Goal: Task Accomplishment & Management: Use online tool/utility

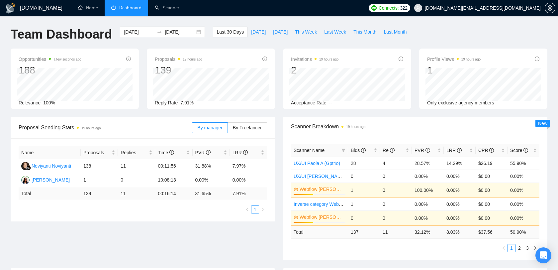
click at [504, 8] on span "[DOMAIN_NAME][EMAIL_ADDRESS][DOMAIN_NAME]" at bounding box center [483, 8] width 116 height 0
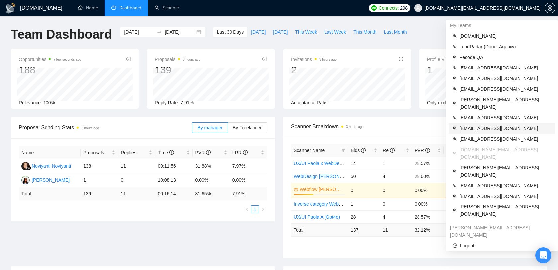
click at [484, 123] on li "[EMAIL_ADDRESS][DOMAIN_NAME]" at bounding box center [501, 128] width 107 height 11
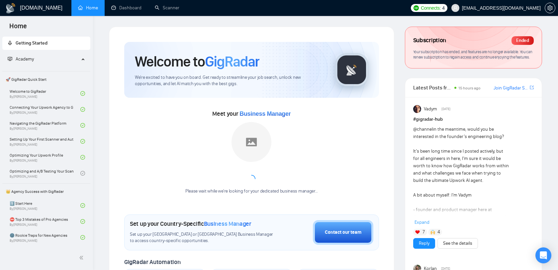
click at [503, 12] on span "[EMAIL_ADDRESS][DOMAIN_NAME]" at bounding box center [495, 7] width 97 height 21
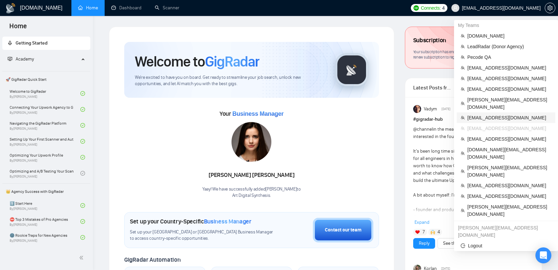
click at [481, 114] on span "[EMAIL_ADDRESS][DOMAIN_NAME]" at bounding box center [509, 117] width 84 height 7
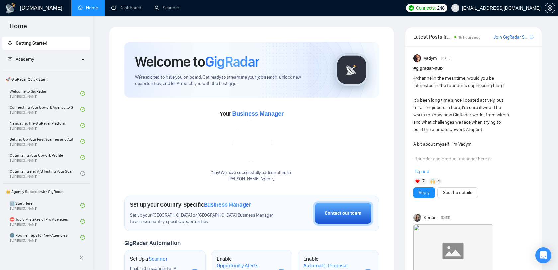
click at [524, 5] on span "[EMAIL_ADDRESS][DOMAIN_NAME]" at bounding box center [495, 7] width 97 height 21
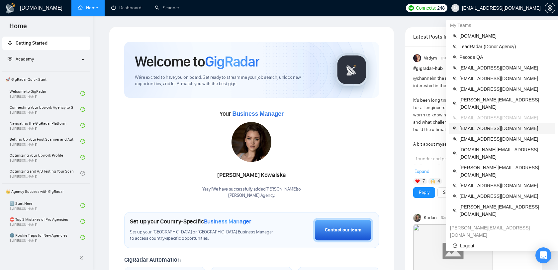
click at [493, 124] on span "[EMAIL_ADDRESS][DOMAIN_NAME]" at bounding box center [505, 127] width 92 height 7
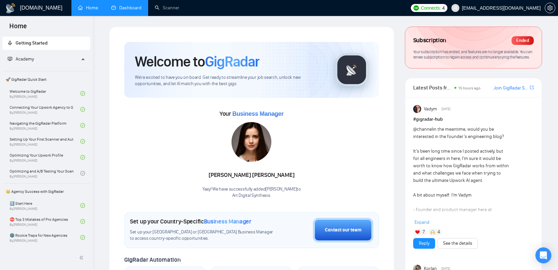
click at [132, 8] on link "Dashboard" at bounding box center [126, 8] width 30 height 6
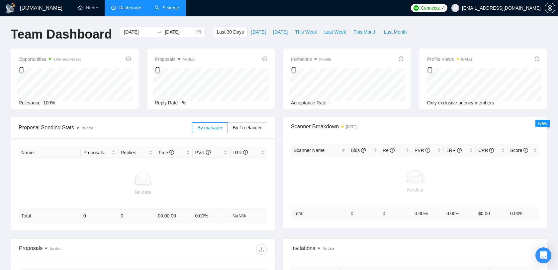
click at [158, 11] on link "Scanner" at bounding box center [167, 8] width 25 height 6
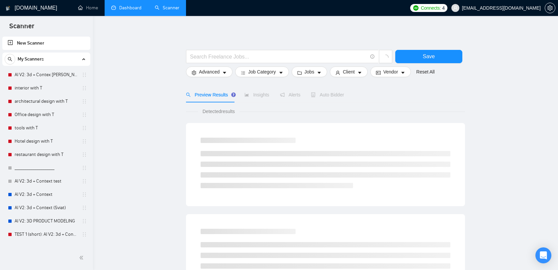
click at [482, 8] on span "[EMAIL_ADDRESS][DOMAIN_NAME]" at bounding box center [501, 8] width 79 height 0
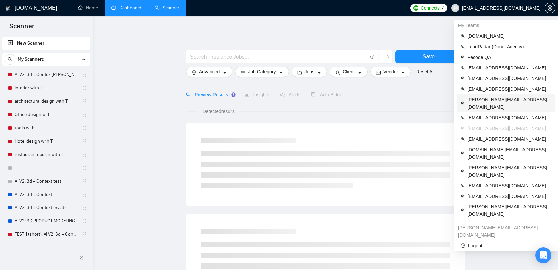
click at [488, 99] on span "[PERSON_NAME][EMAIL_ADDRESS][DOMAIN_NAME]" at bounding box center [509, 103] width 84 height 15
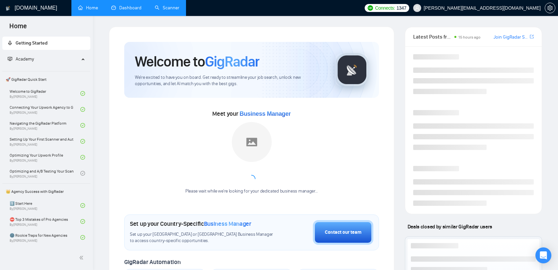
click at [176, 5] on link "Scanner" at bounding box center [167, 8] width 25 height 6
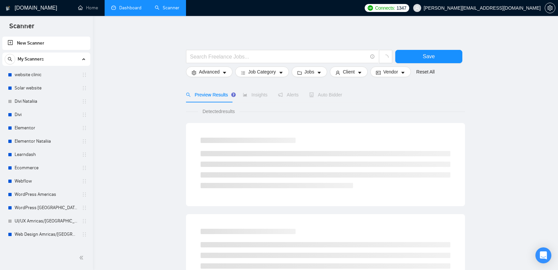
click at [141, 6] on link "Dashboard" at bounding box center [126, 8] width 30 height 6
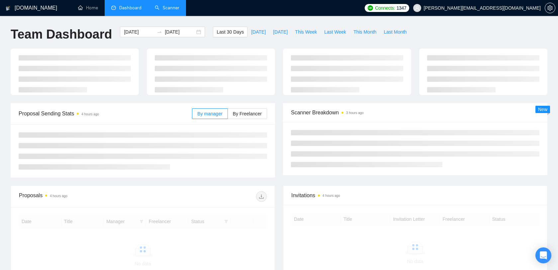
click at [166, 6] on link "Scanner" at bounding box center [167, 8] width 25 height 6
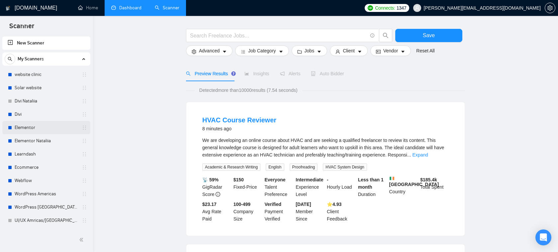
scroll to position [10, 0]
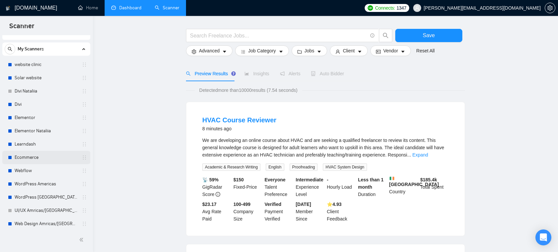
click at [37, 156] on link "Ecommerce" at bounding box center [46, 157] width 63 height 13
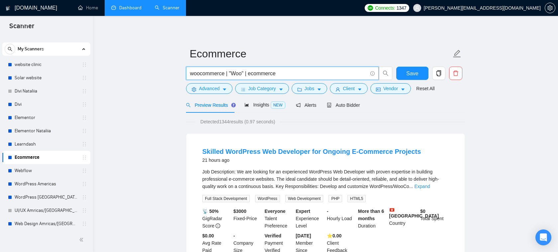
click at [290, 76] on input "woocommerce | "Woo" | ecommerce" at bounding box center [278, 73] width 177 height 8
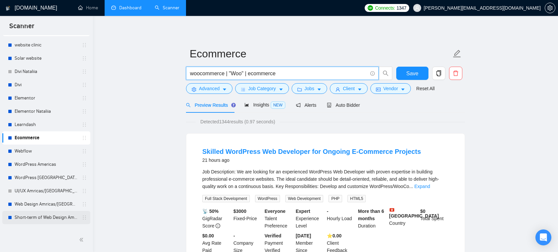
scroll to position [22, 0]
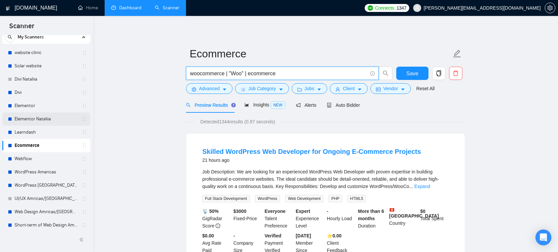
click at [48, 117] on link "Elementor Nataliia" at bounding box center [46, 119] width 63 height 13
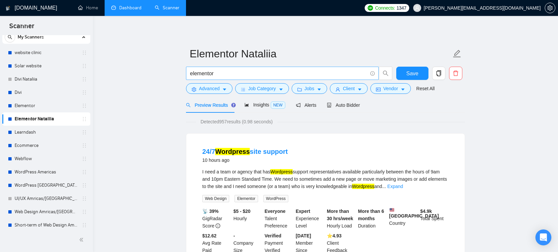
click at [209, 71] on input "elementor" at bounding box center [278, 73] width 177 height 8
click at [308, 90] on span "Jobs" at bounding box center [309, 88] width 10 height 7
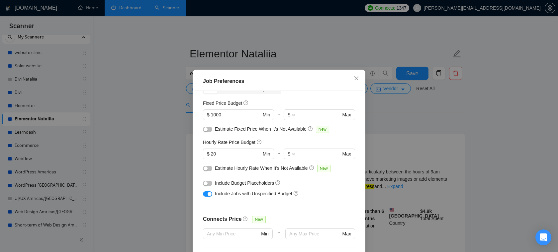
scroll to position [43, 0]
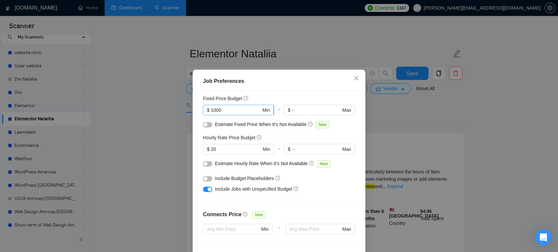
click at [234, 108] on input "1000" at bounding box center [236, 110] width 50 height 7
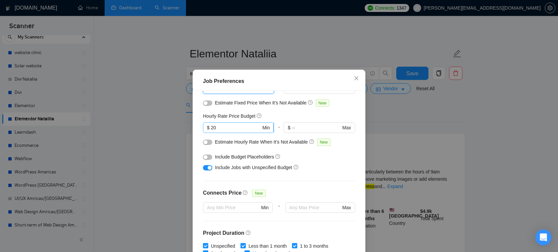
click at [248, 128] on input "20" at bounding box center [236, 127] width 50 height 7
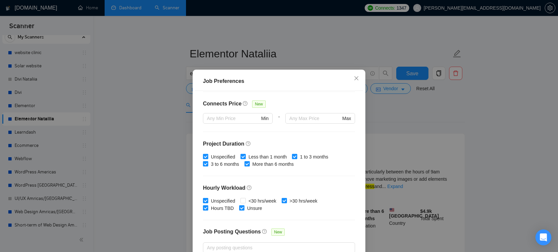
scroll to position [197, 0]
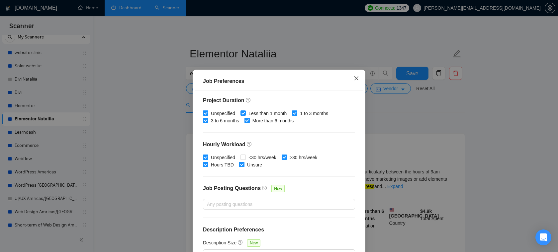
click at [355, 82] on span "Close" at bounding box center [356, 79] width 18 height 18
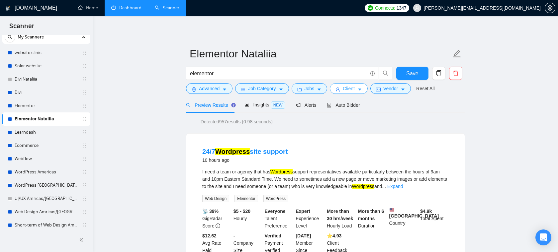
click at [366, 90] on button "Client" at bounding box center [349, 88] width 38 height 11
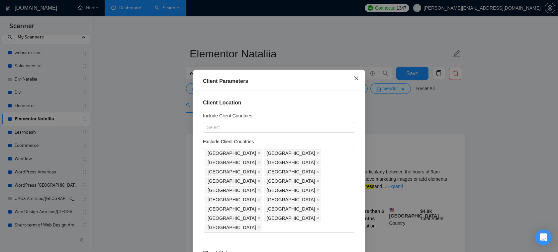
click at [359, 80] on span "Close" at bounding box center [356, 79] width 18 height 18
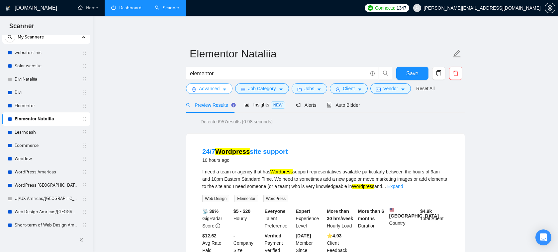
click at [197, 88] on button "Advanced" at bounding box center [209, 88] width 46 height 11
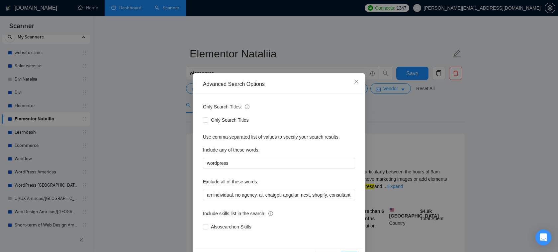
scroll to position [24, 0]
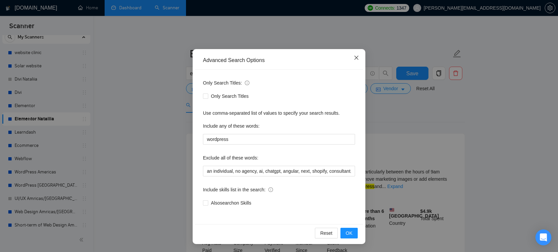
click at [355, 64] on span "Close" at bounding box center [356, 58] width 18 height 18
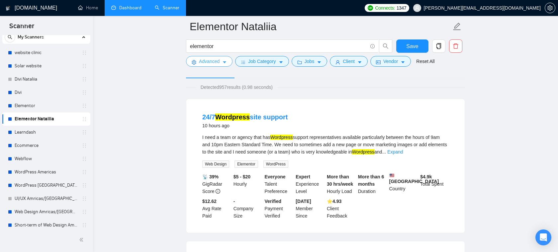
scroll to position [0, 0]
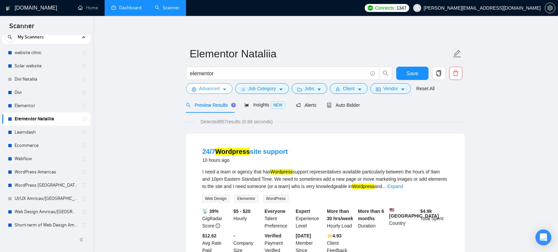
click at [216, 89] on span "Advanced" at bounding box center [209, 88] width 21 height 7
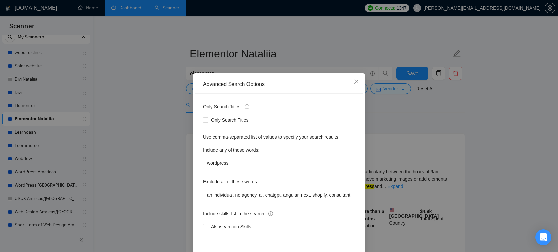
scroll to position [24, 0]
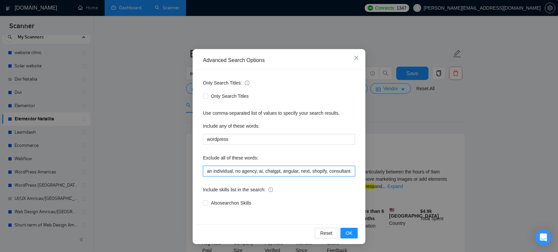
click at [265, 168] on input "an individual, no agency, ai, chatgpt, angular, next, shopify, consultant, bitr…" at bounding box center [279, 171] width 152 height 11
click at [242, 169] on input "an individual, no agency, ai, chatgpt, angular, next, shopify, consultant, bitr…" at bounding box center [279, 171] width 152 height 11
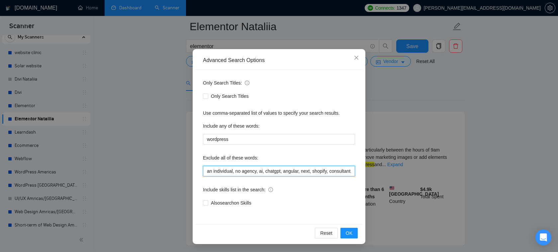
scroll to position [33, 0]
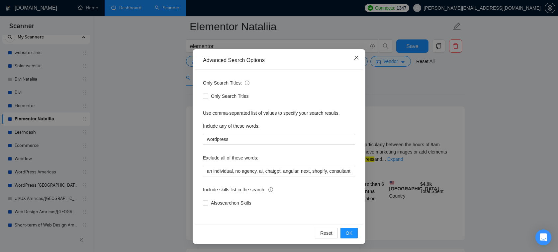
click at [358, 61] on span "Close" at bounding box center [356, 58] width 18 height 18
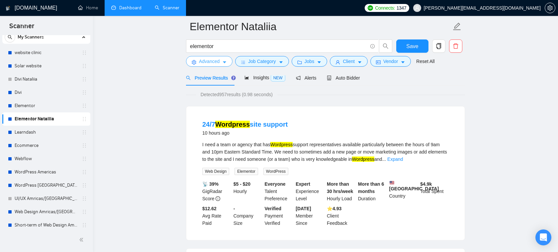
scroll to position [0, 0]
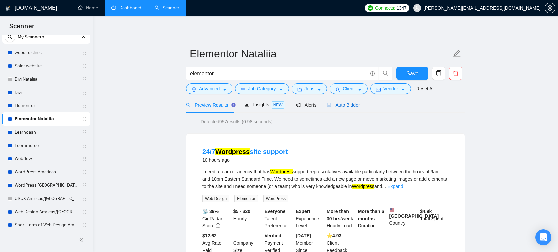
click at [352, 107] on span "Auto Bidder" at bounding box center [343, 105] width 33 height 5
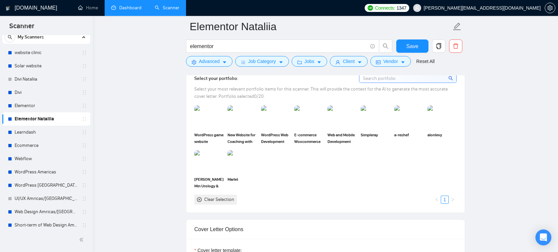
scroll to position [595, 0]
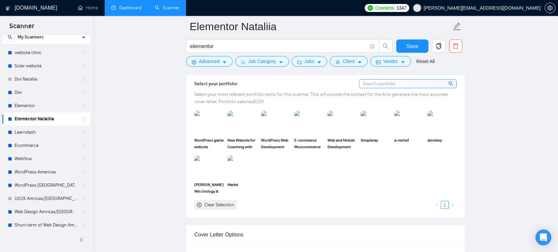
click at [360, 92] on span "Select your most relevant portfolio items for this scanner. This will provide t…" at bounding box center [320, 98] width 253 height 13
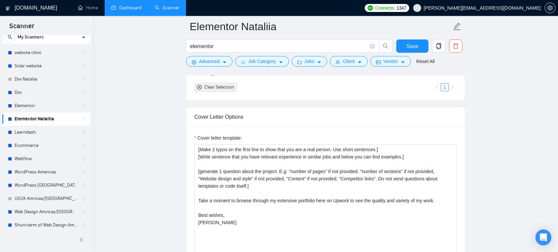
scroll to position [714, 0]
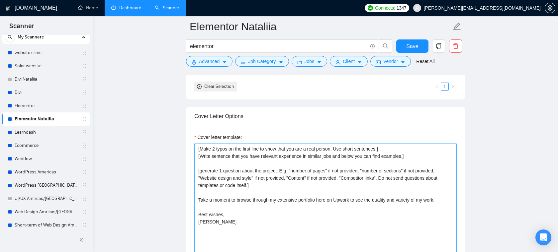
click at [292, 186] on textarea "[Make 2 typos on the first line to show that you are a real person. Use short s…" at bounding box center [325, 218] width 262 height 149
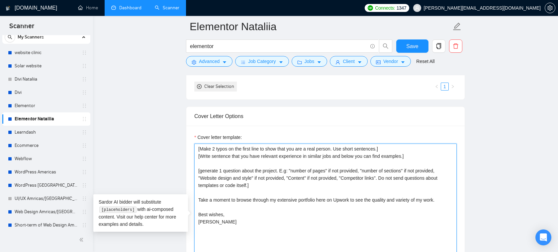
click at [292, 186] on textarea "[Make 2 typos on the first line to show that you are a real person. Use short s…" at bounding box center [325, 218] width 262 height 149
click at [279, 182] on textarea "[Make 2 typos on the first line to show that you are a real person. Use short s…" at bounding box center [325, 218] width 262 height 149
click at [264, 201] on textarea "[Make 2 typos on the first line to show that you are a real person. Use short s…" at bounding box center [325, 218] width 262 height 149
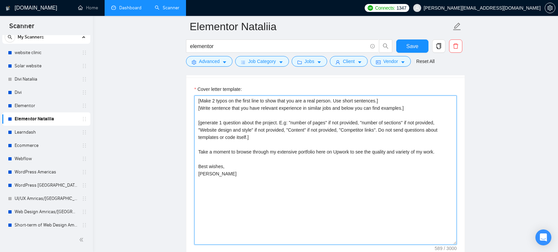
scroll to position [764, 0]
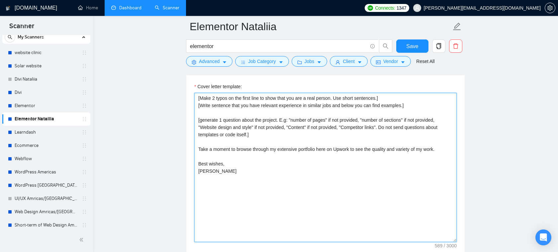
click at [268, 162] on textarea "[Make 2 typos on the first line to show that you are a real person. Use short s…" at bounding box center [325, 167] width 262 height 149
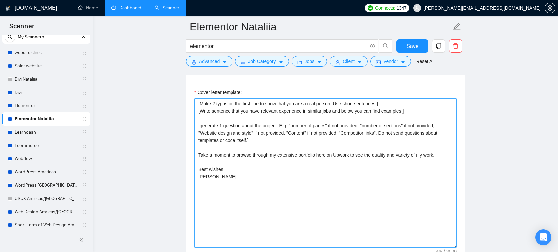
click at [322, 152] on textarea "[Make 2 typos on the first line to show that you are a real person. Use short s…" at bounding box center [325, 173] width 262 height 149
click at [262, 142] on textarea "[Make 2 typos on the first line to show that you are a real person. Use short s…" at bounding box center [325, 173] width 262 height 149
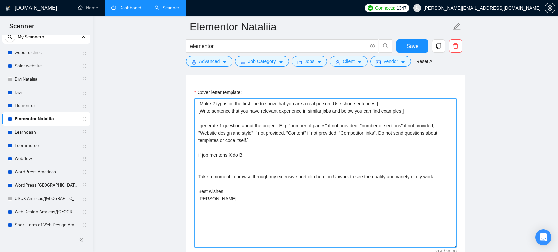
drag, startPoint x: 251, startPoint y: 156, endPoint x: 186, endPoint y: 156, distance: 65.1
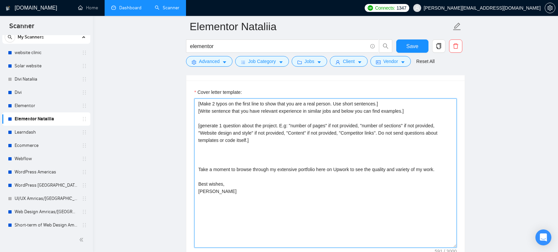
click at [205, 157] on textarea "[Make 2 typos on the first line to show that you are a real person. Use short s…" at bounding box center [325, 173] width 262 height 149
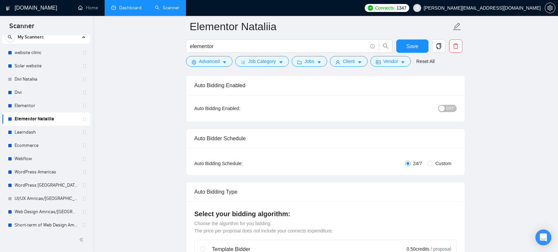
scroll to position [49, 0]
type textarea "[Make 2 typos on the first line to show that you are a real person. Use short s…"
click at [434, 161] on span "Custom" at bounding box center [442, 163] width 21 height 7
click at [432, 161] on input "Custom" at bounding box center [429, 163] width 5 height 5
radio input "true"
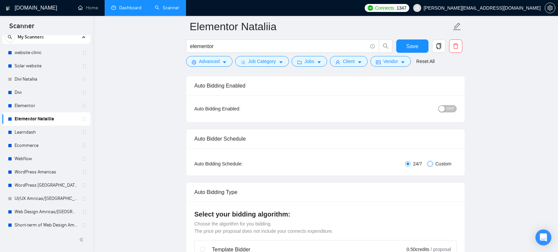
radio input "false"
checkbox input "true"
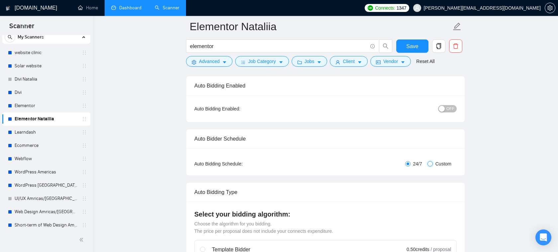
checkbox input "true"
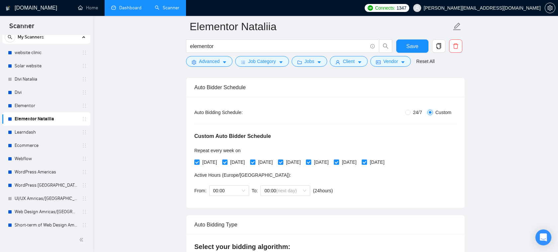
scroll to position [134, 0]
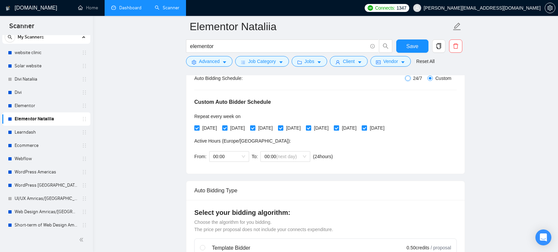
click at [406, 80] on input "24/7" at bounding box center [407, 78] width 5 height 5
radio input "true"
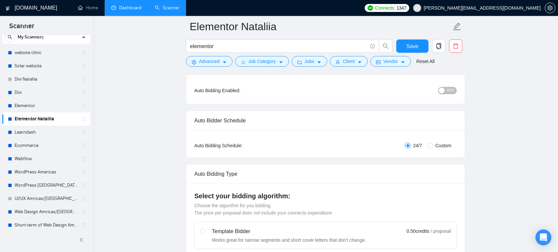
scroll to position [66, 0]
click at [431, 146] on input "Custom" at bounding box center [429, 146] width 5 height 5
radio input "true"
radio input "false"
checkbox input "true"
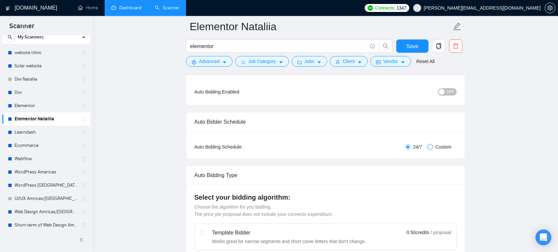
checkbox input "true"
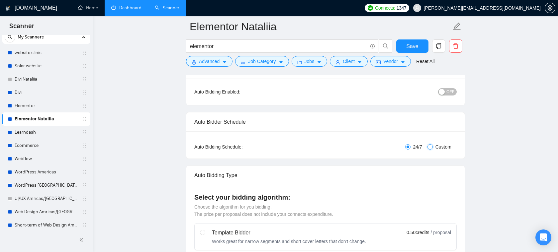
checkbox input "true"
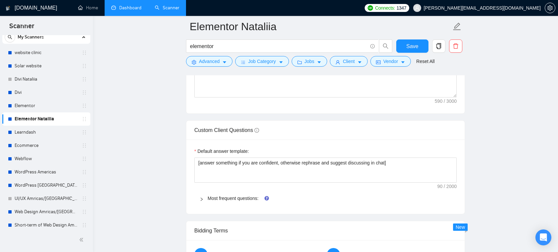
scroll to position [1083, 0]
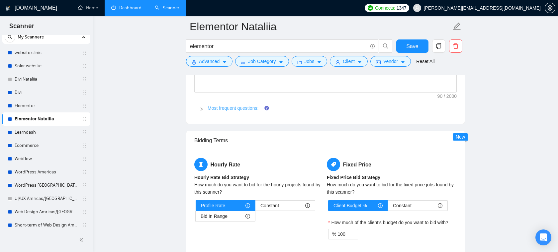
click at [252, 108] on link "Most frequent questions:" at bounding box center [232, 108] width 51 height 5
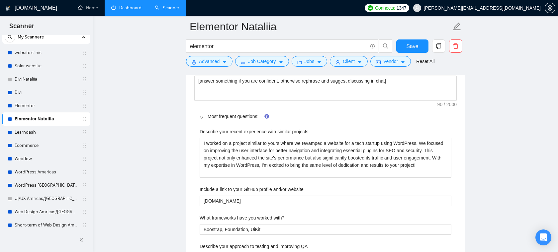
scroll to position [1086, 0]
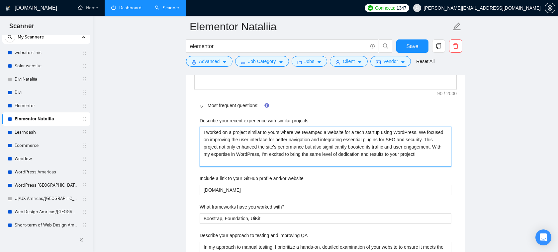
click at [254, 149] on projects "I worked on a project similar to yours where we revamped a website for a tech s…" at bounding box center [325, 147] width 252 height 40
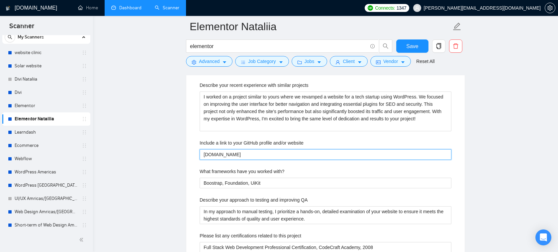
click at [241, 155] on website "[DOMAIN_NAME]" at bounding box center [325, 154] width 252 height 11
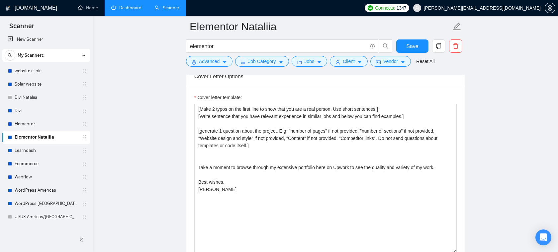
scroll to position [830, 0]
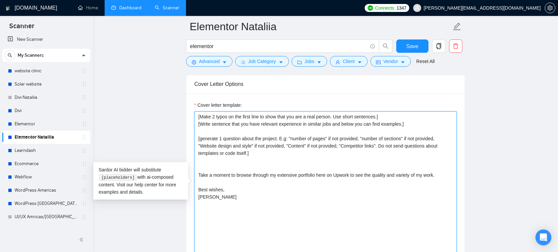
drag, startPoint x: 309, startPoint y: 119, endPoint x: 329, endPoint y: 119, distance: 19.9
click at [329, 119] on textarea "[Make 2 typos on the first line to show that you are a real person. Use short s…" at bounding box center [325, 186] width 262 height 149
click at [322, 124] on textarea "[Make 2 typos on the first line to show that you are a real person. Use short s…" at bounding box center [325, 186] width 262 height 149
click at [323, 128] on textarea "[Make 2 typos on the first line to show that you are a real person. Use short s…" at bounding box center [325, 186] width 262 height 149
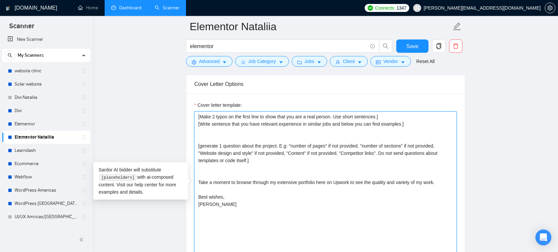
type textarea "[Make 2 typos on the first line to show that you are a real person. Use short s…"
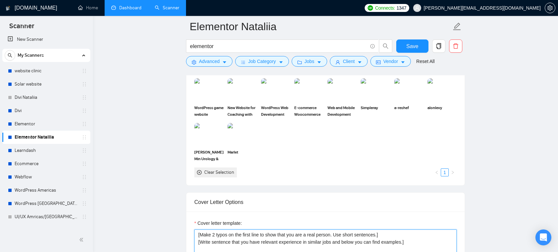
scroll to position [711, 0]
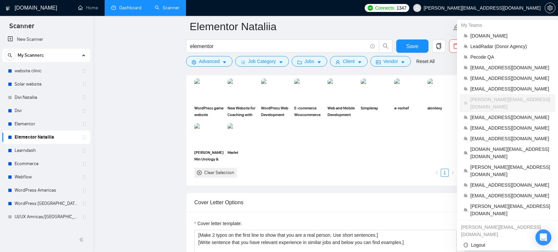
click at [505, 14] on span "[PERSON_NAME][EMAIL_ADDRESS][DOMAIN_NAME]" at bounding box center [476, 7] width 135 height 21
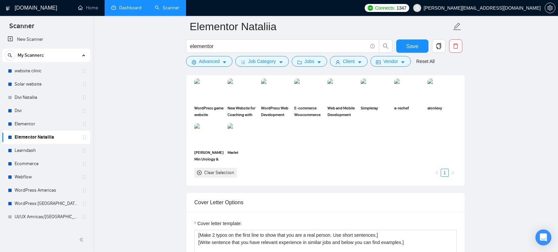
click at [492, 12] on span "[PERSON_NAME][EMAIL_ADDRESS][DOMAIN_NAME]" at bounding box center [476, 7] width 135 height 21
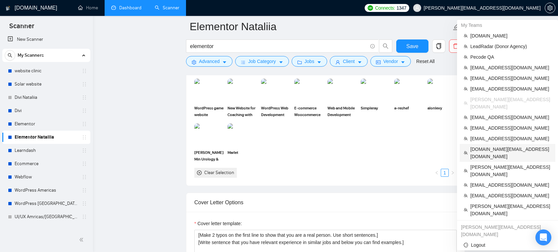
click at [497, 146] on span "[DOMAIN_NAME][EMAIL_ADDRESS][DOMAIN_NAME]" at bounding box center [510, 153] width 81 height 15
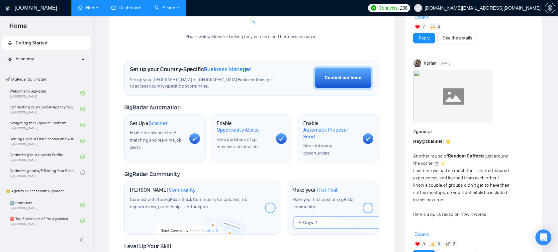
scroll to position [97, 0]
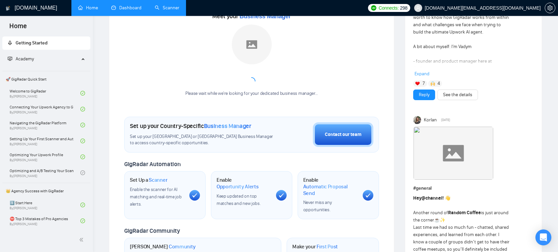
click at [122, 6] on link "Dashboard" at bounding box center [126, 8] width 30 height 6
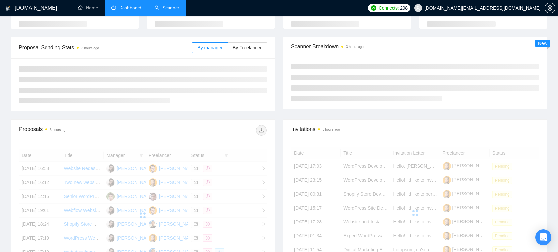
scroll to position [62, 0]
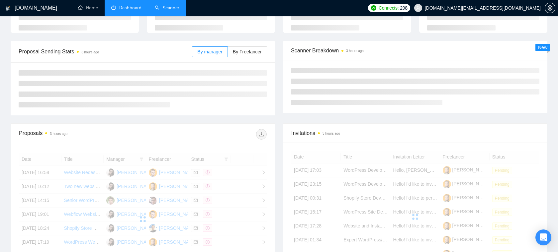
click at [169, 5] on link "Scanner" at bounding box center [167, 8] width 25 height 6
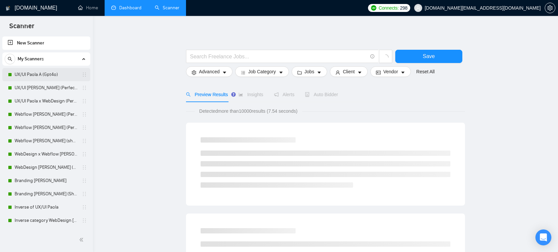
click at [49, 78] on link "UX/UI Paola A (Gpt4o)" at bounding box center [46, 74] width 63 height 13
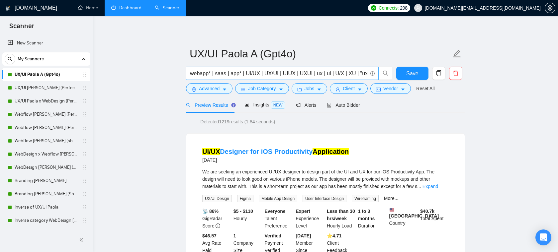
click at [262, 72] on input "webapp* | saas | app* | UI/UX | UX/UI | UIUX | UXUI | ux | ui | U/X | XU | "ux …" at bounding box center [278, 73] width 177 height 8
click at [42, 128] on link "Webflow [PERSON_NAME] (Perfect!)" at bounding box center [46, 127] width 63 height 13
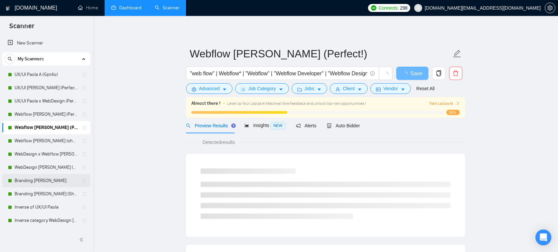
click at [35, 182] on link "Branding [PERSON_NAME]" at bounding box center [46, 180] width 63 height 13
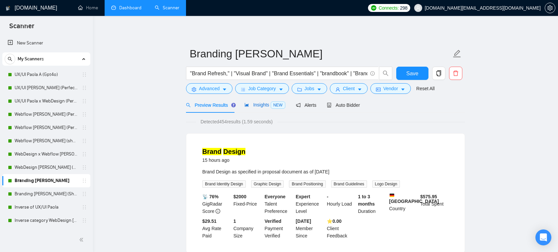
click at [255, 105] on span "Insights NEW" at bounding box center [264, 104] width 40 height 5
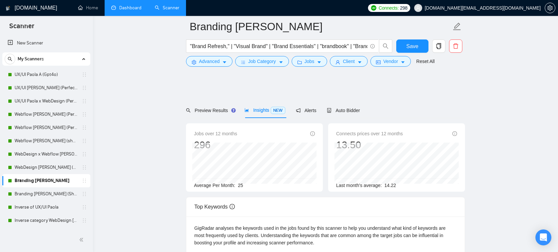
scroll to position [43, 0]
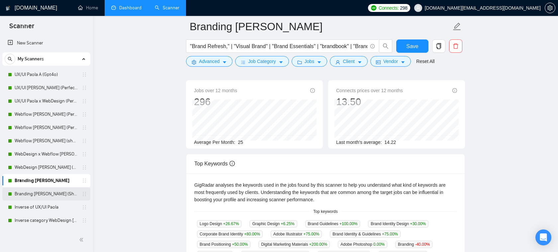
click at [36, 194] on link "Branding [PERSON_NAME] (Short & CTA)" at bounding box center [46, 194] width 63 height 13
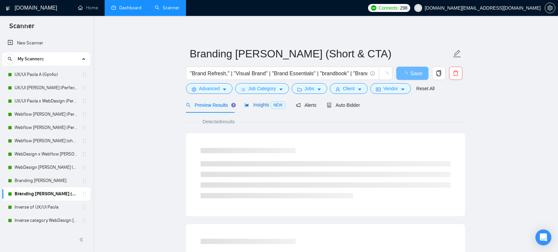
click at [259, 105] on span "Insights NEW" at bounding box center [264, 104] width 40 height 5
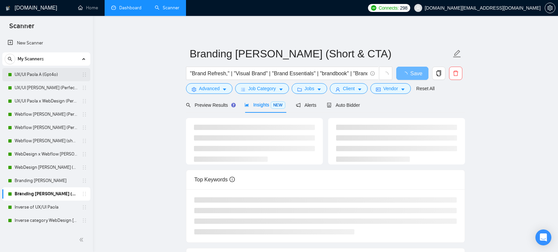
click at [44, 74] on link "UX/UI Paola A (Gpt4o)" at bounding box center [46, 74] width 63 height 13
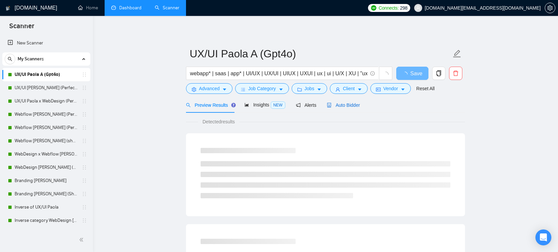
click at [349, 108] on div "Auto Bidder" at bounding box center [343, 105] width 33 height 7
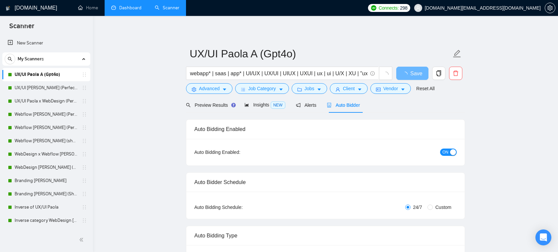
radio input "false"
radio input "true"
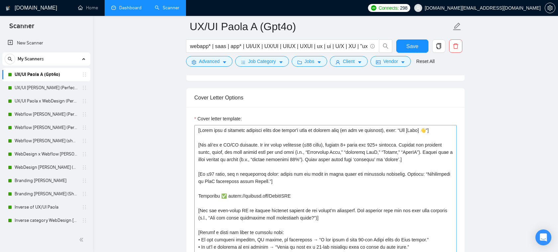
scroll to position [10, 0]
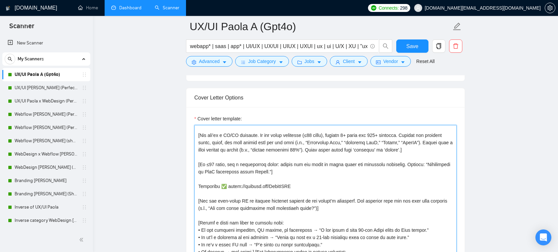
click at [351, 136] on textarea "Cover letter template:" at bounding box center [325, 199] width 262 height 149
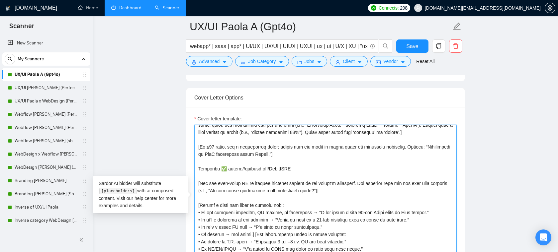
scroll to position [51, 0]
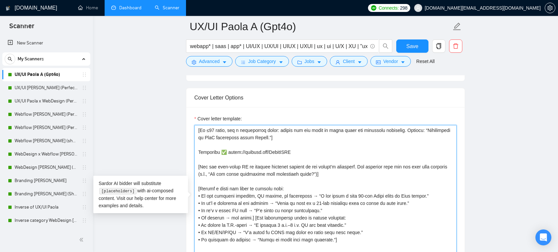
drag, startPoint x: 318, startPoint y: 196, endPoint x: 200, endPoint y: 196, distance: 117.5
click at [200, 196] on textarea "Cover letter template:" at bounding box center [325, 199] width 262 height 149
click at [240, 193] on textarea "Cover letter template:" at bounding box center [325, 199] width 262 height 149
drag, startPoint x: 333, startPoint y: 194, endPoint x: 398, endPoint y: 195, distance: 64.7
click at [398, 195] on textarea "Cover letter template:" at bounding box center [325, 199] width 262 height 149
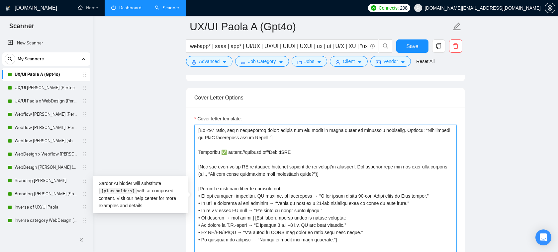
click at [383, 212] on textarea "Cover letter template:" at bounding box center [325, 199] width 262 height 149
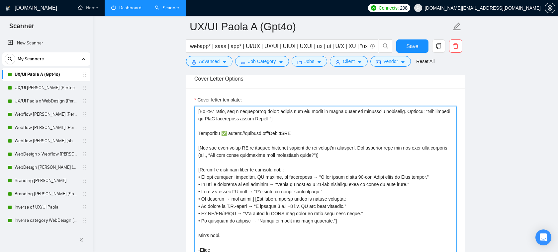
scroll to position [860, 0]
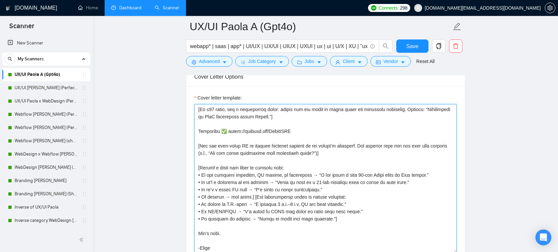
click at [330, 184] on textarea "Cover letter template:" at bounding box center [325, 178] width 262 height 149
drag, startPoint x: 243, startPoint y: 188, endPoint x: 218, endPoint y: 189, distance: 24.9
click at [218, 189] on textarea "Cover letter template:" at bounding box center [325, 178] width 262 height 149
click at [304, 175] on textarea "Cover letter template:" at bounding box center [325, 178] width 262 height 149
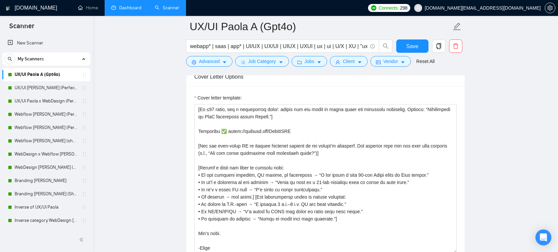
click at [135, 7] on link "Dashboard" at bounding box center [126, 8] width 30 height 6
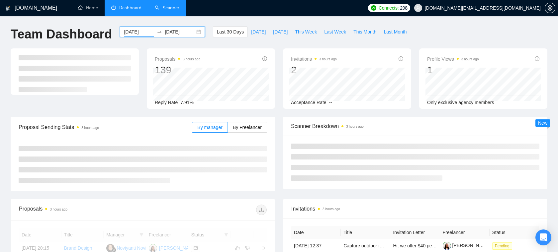
click at [132, 30] on input "[DATE]" at bounding box center [139, 31] width 30 height 7
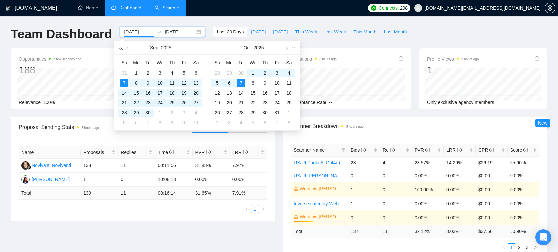
click at [122, 50] on button "button" at bounding box center [120, 47] width 7 height 13
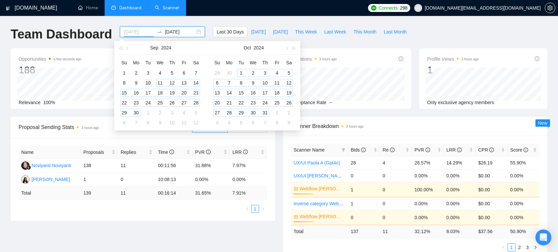
type input "[DATE]"
click at [148, 84] on div "10" at bounding box center [148, 83] width 8 height 8
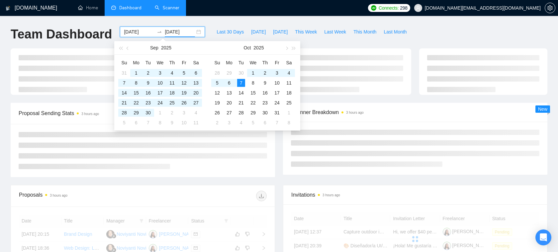
type input "[DATE]"
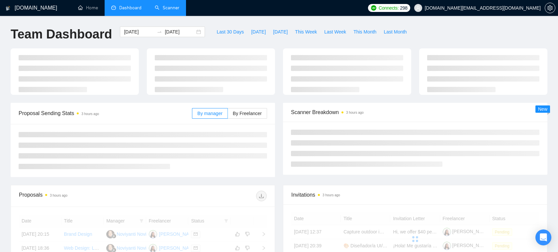
click at [349, 18] on div "[DOMAIN_NAME] Home Dashboard Scanner Connects: 298 [DOMAIN_NAME][EMAIL_ADDRESS]…" at bounding box center [279, 224] width 558 height 448
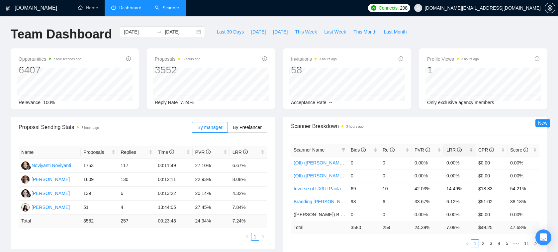
click at [472, 149] on div "LRR" at bounding box center [459, 149] width 27 height 7
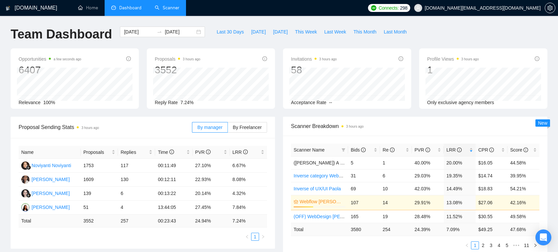
click at [445, 125] on span "Scanner Breakdown 3 hours ago" at bounding box center [415, 126] width 248 height 8
